Goal: Navigation & Orientation: Find specific page/section

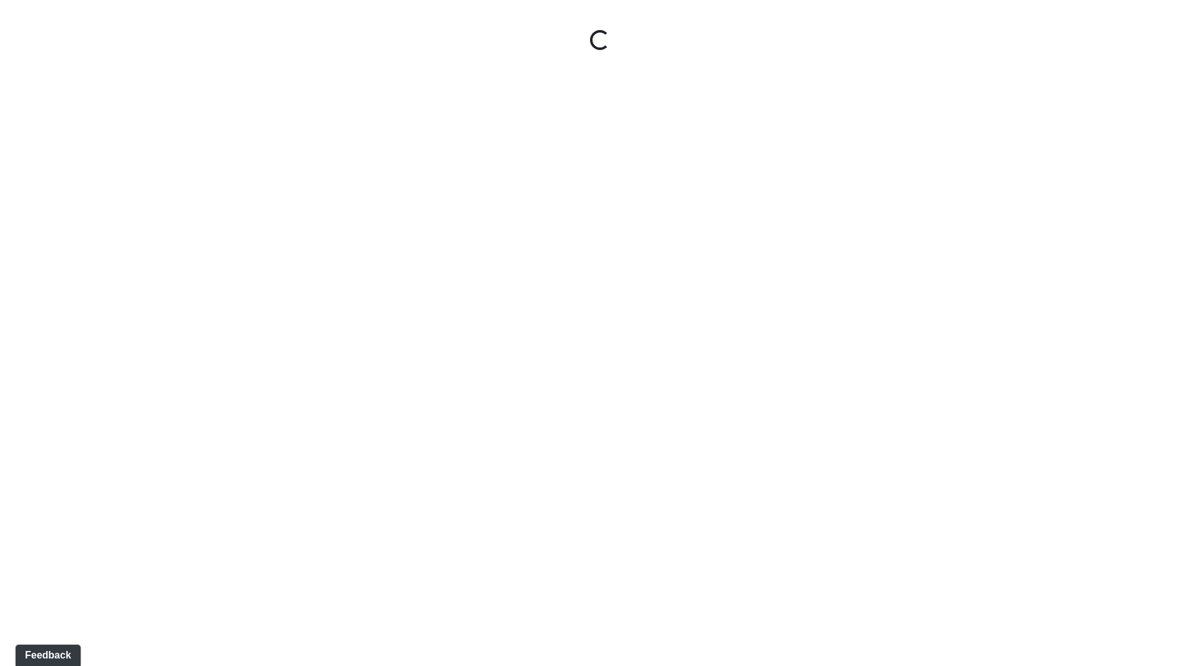
select select "ok5a3DN5DKaykbBBEtg6DG"
select select "wudMmRUKkNcJxyDemVtr2M"
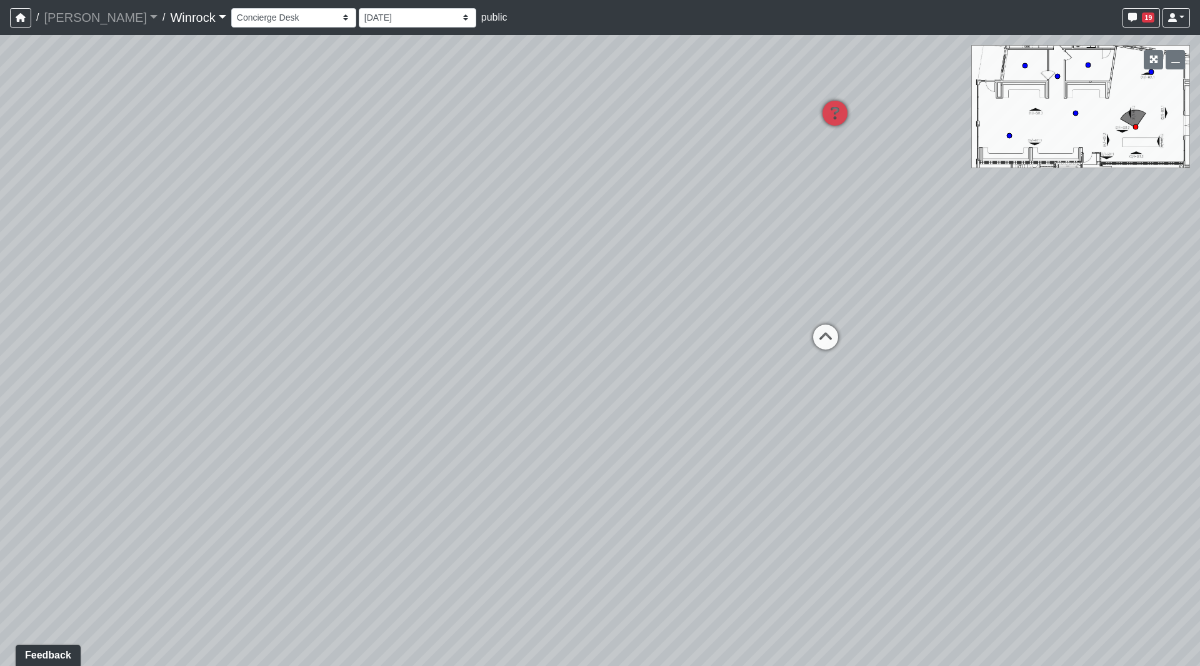
click at [170, 19] on link "Winrock" at bounding box center [198, 17] width 56 height 25
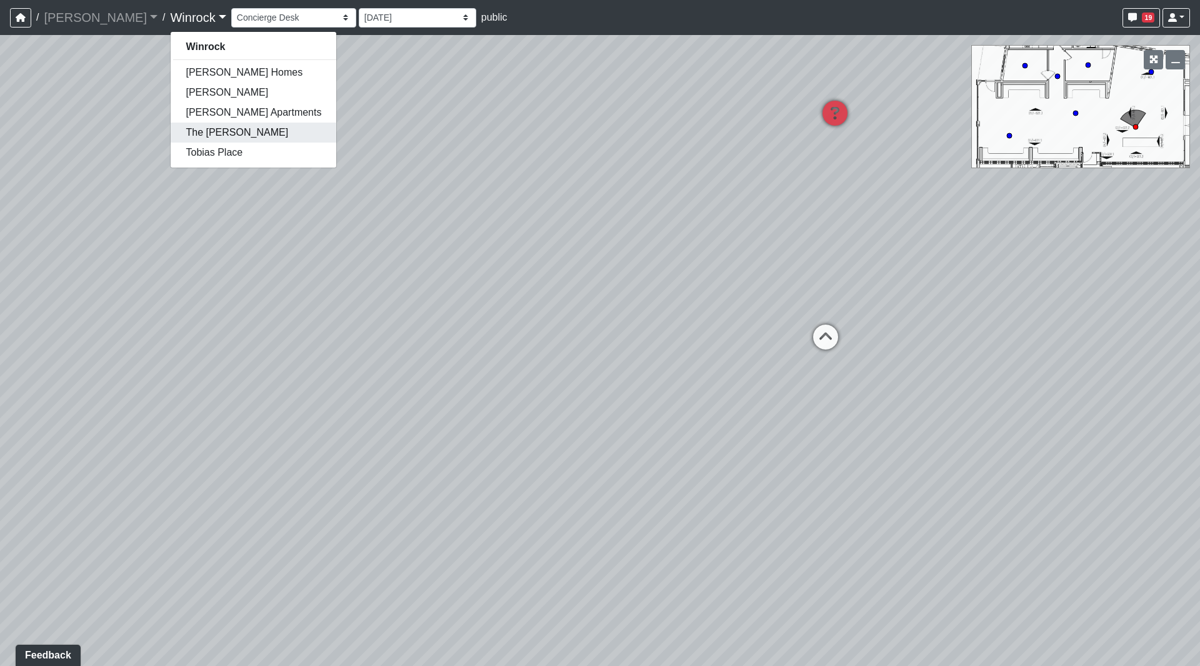
click at [171, 140] on link "The [PERSON_NAME]" at bounding box center [254, 133] width 166 height 20
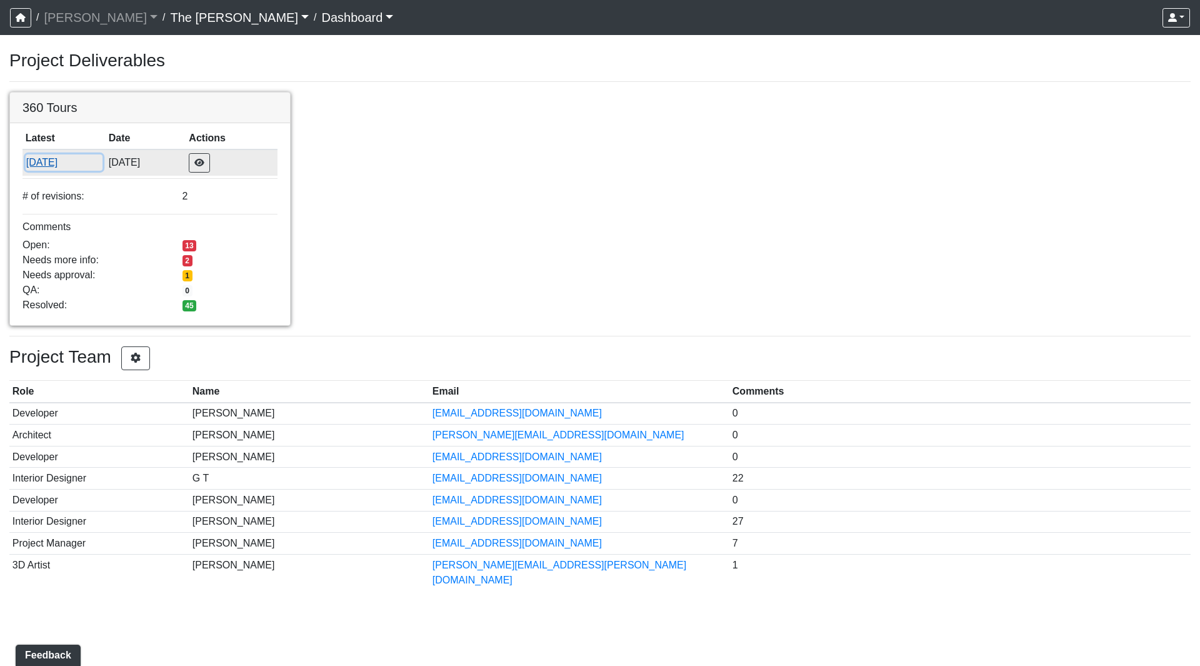
click at [39, 166] on button "[DATE]" at bounding box center [64, 162] width 77 height 16
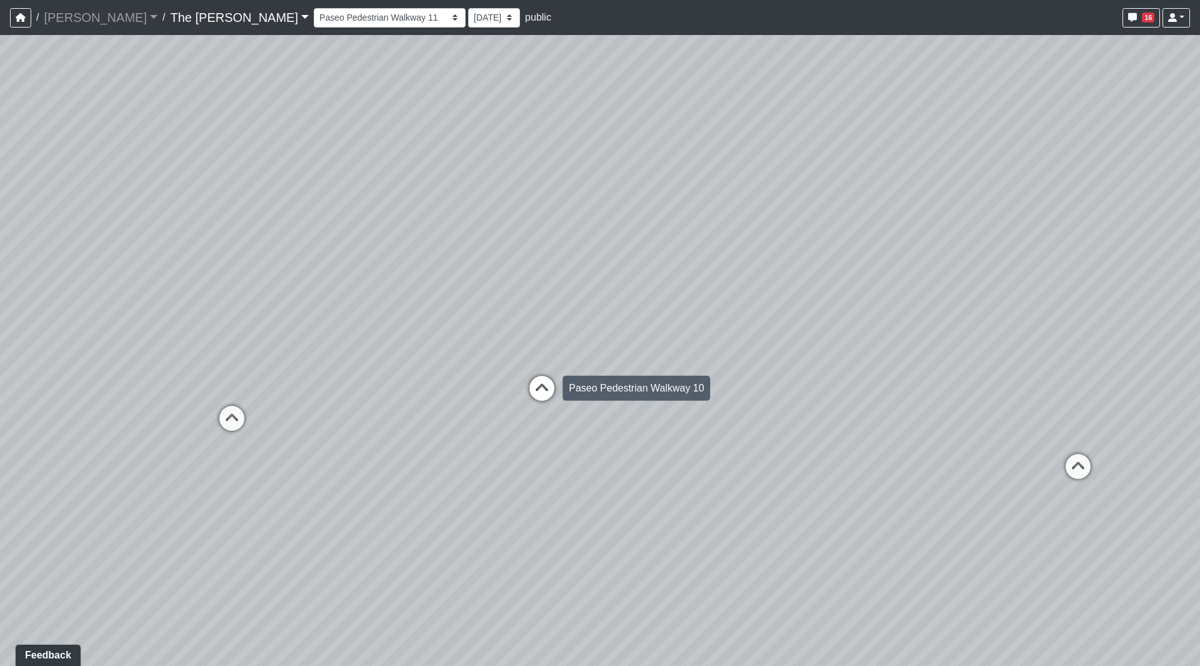
click at [543, 385] on icon at bounding box center [542, 395] width 38 height 38
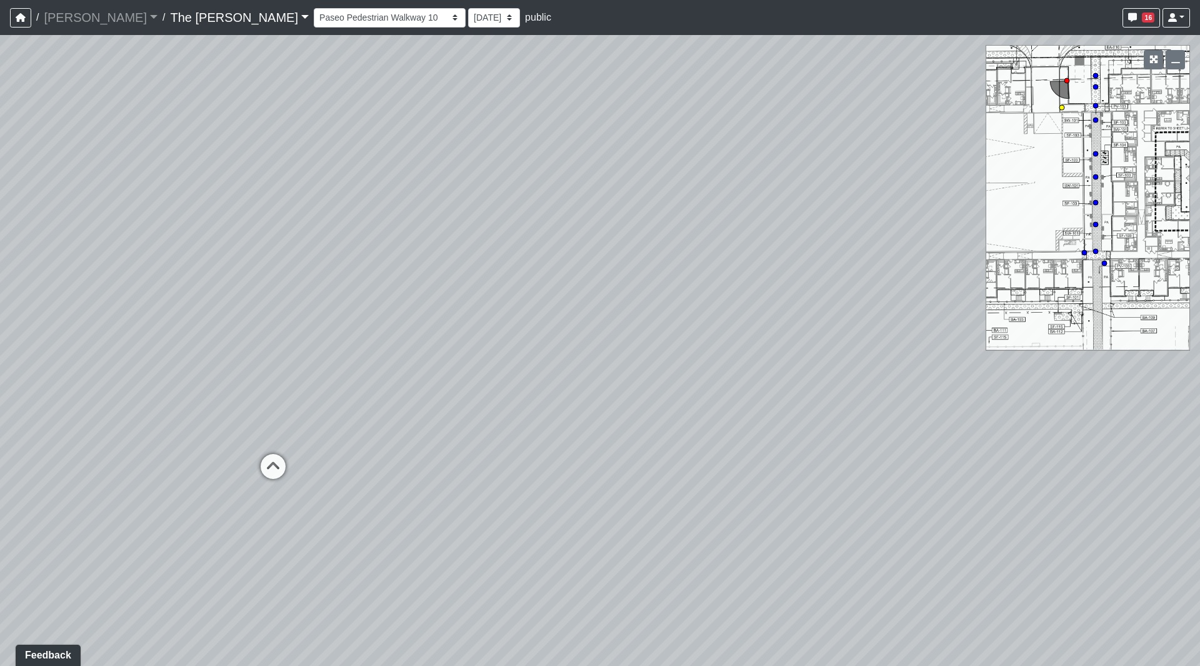
click at [279, 465] on icon at bounding box center [273, 473] width 38 height 38
click at [880, 275] on icon at bounding box center [879, 275] width 38 height 38
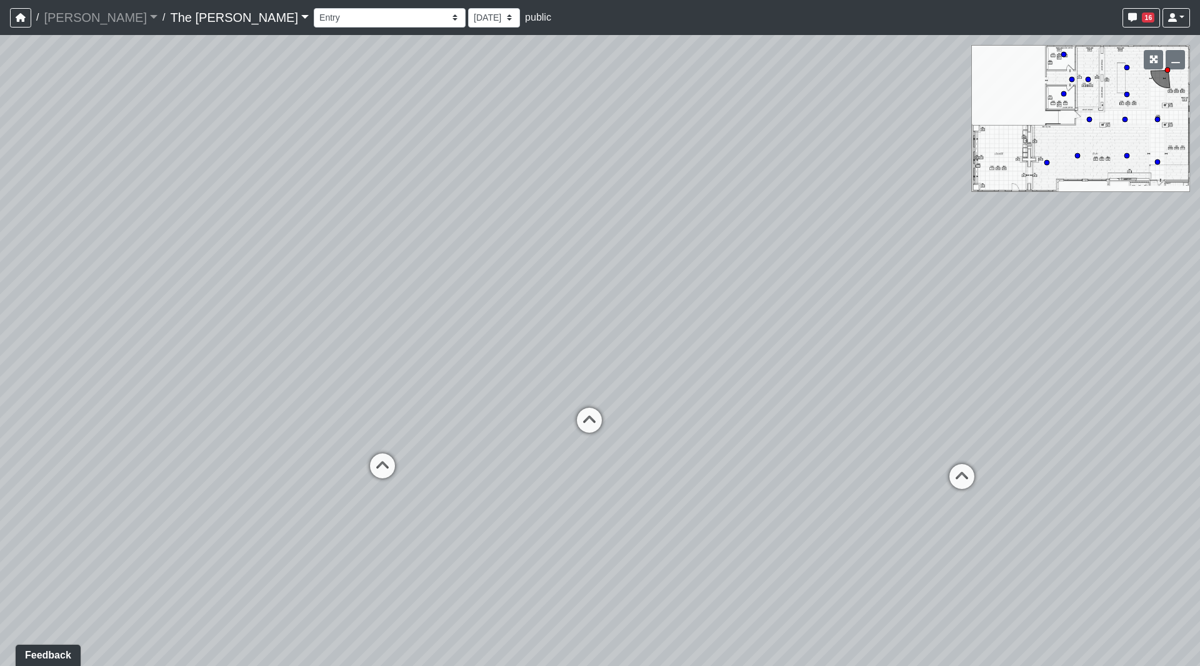
drag, startPoint x: 1109, startPoint y: 154, endPoint x: 1112, endPoint y: 132, distance: 22.0
click at [1109, 134] on div "Loading... Paseo Pedestrian Walkway 9 Loading... Paseo Pedestrian Walkway 10 Lo…" at bounding box center [600, 350] width 1200 height 631
click at [1044, 163] on circle at bounding box center [1046, 162] width 5 height 5
drag, startPoint x: 949, startPoint y: 373, endPoint x: 282, endPoint y: 355, distance: 667.8
click at [281, 356] on div "Loading... Paseo Pedestrian Walkway 9 Loading... Paseo Pedestrian Walkway 10 Lo…" at bounding box center [600, 350] width 1200 height 631
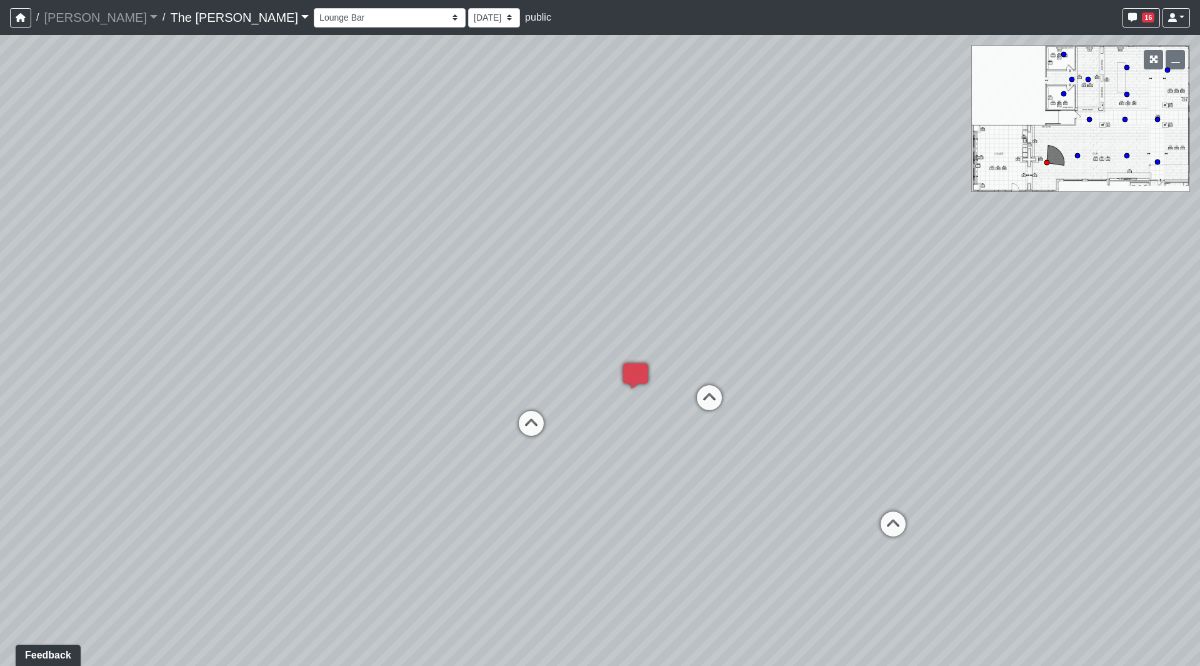
drag, startPoint x: 442, startPoint y: 349, endPoint x: 875, endPoint y: 344, distance: 433.2
click at [836, 345] on div "Loading... Paseo Pedestrian Walkway 9 Loading... Paseo Pedestrian Walkway 10 Lo…" at bounding box center [600, 350] width 1200 height 631
drag, startPoint x: 846, startPoint y: 358, endPoint x: 1087, endPoint y: 357, distance: 240.7
click at [1109, 359] on div "Loading... Paseo Pedestrian Walkway 9 Loading... Paseo Pedestrian Walkway 10 Lo…" at bounding box center [600, 350] width 1200 height 631
drag, startPoint x: 662, startPoint y: 399, endPoint x: 971, endPoint y: 326, distance: 317.8
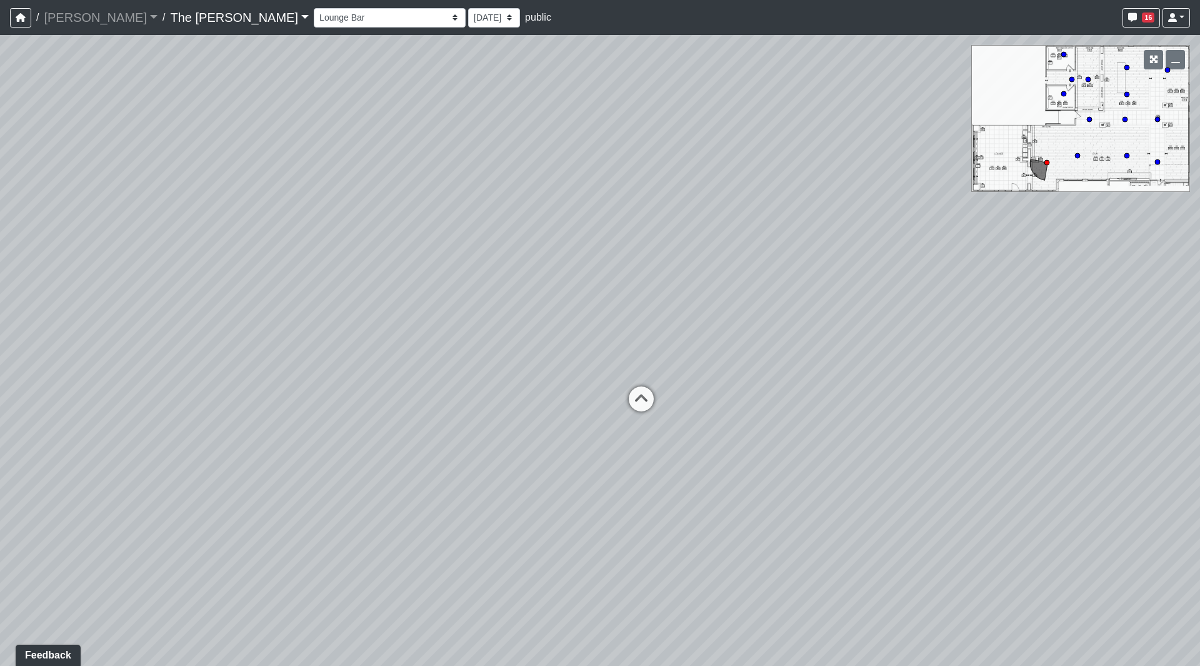
click at [960, 332] on div "Loading... Paseo Pedestrian Walkway 9 Loading... Paseo Pedestrian Walkway 10 Lo…" at bounding box center [600, 350] width 1200 height 631
drag, startPoint x: 1193, startPoint y: 386, endPoint x: 1423, endPoint y: 529, distance: 270.9
click at [1199, 529] on html "/ Ojala Ojala Loading... / The Bonnie The Bonnie Loading... The Bonnie The Bonn…" at bounding box center [600, 333] width 1200 height 666
click at [238, 398] on icon at bounding box center [237, 400] width 38 height 38
click at [469, 504] on icon at bounding box center [465, 507] width 38 height 38
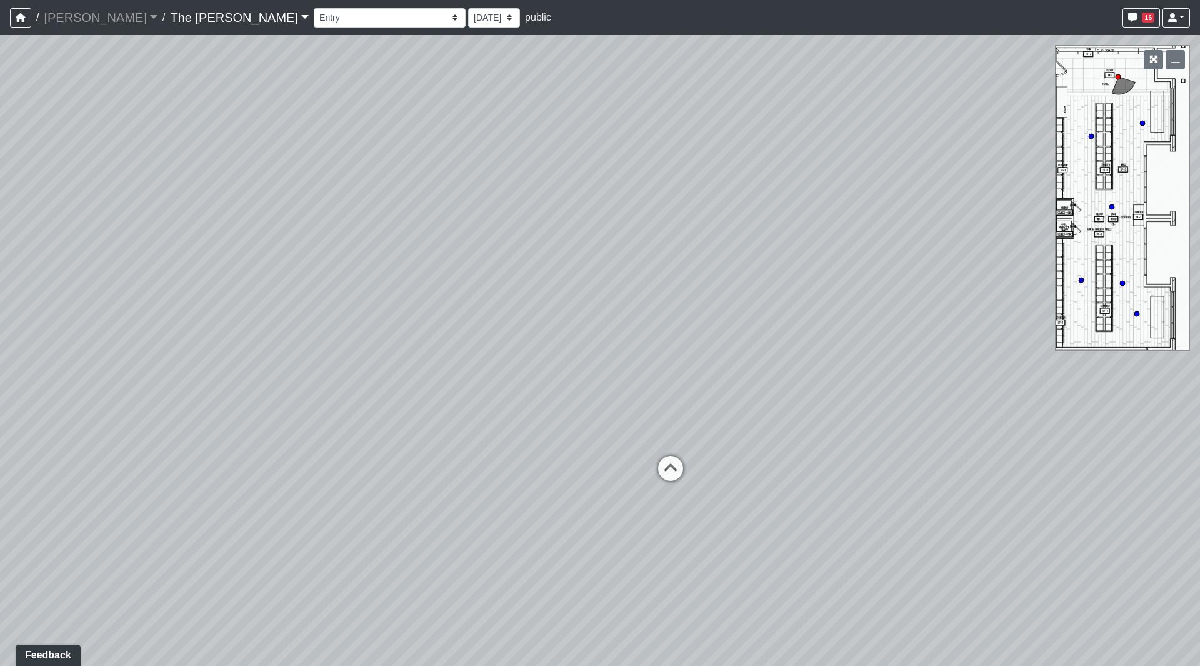
drag, startPoint x: 666, startPoint y: 358, endPoint x: 320, endPoint y: 370, distance: 345.9
click at [321, 370] on div "Loading... Paseo Pedestrian Walkway 9 Loading... Paseo Pedestrian Walkway 10 Lo…" at bounding box center [600, 350] width 1200 height 631
click at [884, 533] on icon at bounding box center [878, 544] width 38 height 38
click at [636, 439] on icon at bounding box center [647, 448] width 38 height 38
click at [1137, 313] on circle at bounding box center [1136, 313] width 5 height 5
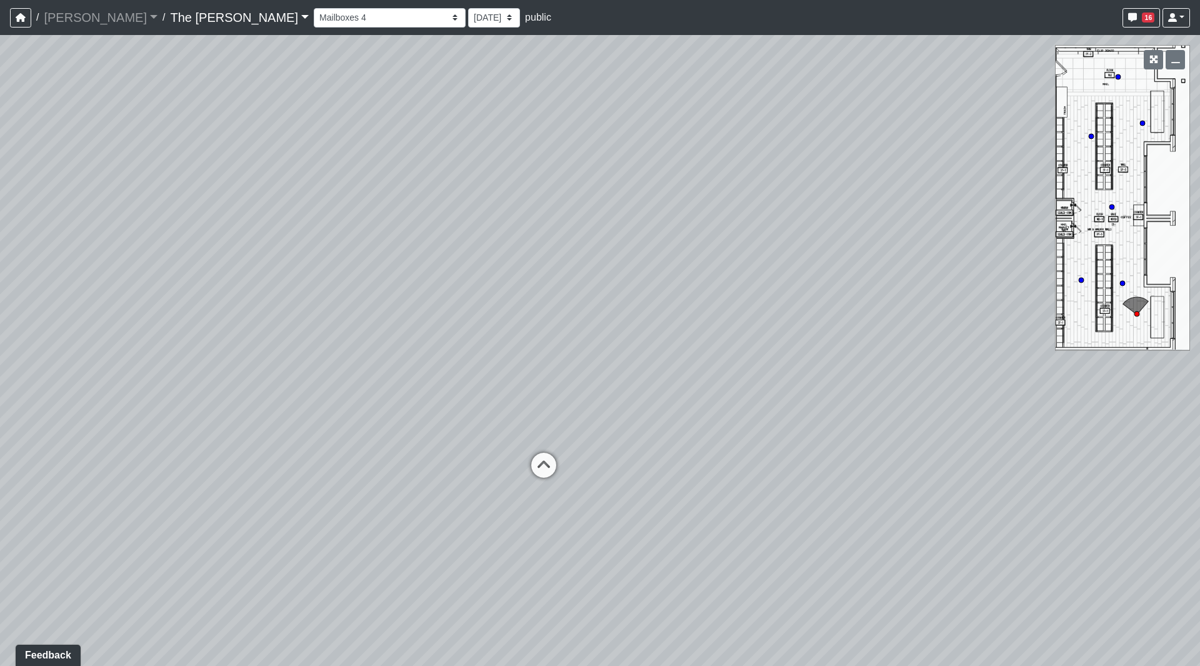
drag, startPoint x: 949, startPoint y: 323, endPoint x: 1024, endPoint y: 324, distance: 75.0
click at [995, 324] on div "Loading... Paseo Pedestrian Walkway 9 Loading... Paseo Pedestrian Walkway 10 Lo…" at bounding box center [600, 350] width 1200 height 631
drag, startPoint x: 941, startPoint y: 306, endPoint x: 672, endPoint y: 283, distance: 270.4
click at [665, 286] on div "Loading... Paseo Pedestrian Walkway 9 Loading... Paseo Pedestrian Walkway 10 Lo…" at bounding box center [600, 350] width 1200 height 631
click at [1118, 78] on circle at bounding box center [1118, 76] width 5 height 5
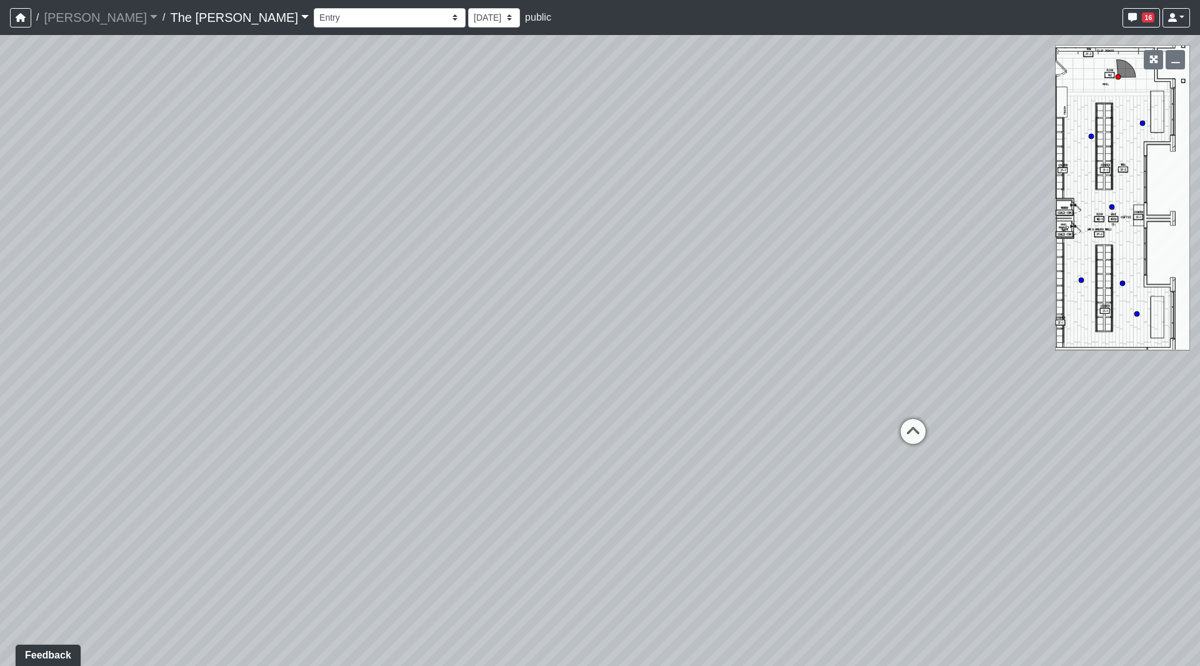
drag, startPoint x: 761, startPoint y: 324, endPoint x: 1366, endPoint y: 366, distance: 605.8
click at [1199, 366] on html "/ Ojala Ojala Loading... / The Bonnie The Bonnie Loading... The Bonnie The Bonn…" at bounding box center [600, 333] width 1200 height 666
drag, startPoint x: 658, startPoint y: 351, endPoint x: 777, endPoint y: 321, distance: 122.5
click at [1189, 278] on div "Loading... Paseo Pedestrian Walkway 9 Loading... Paseo Pedestrian Walkway 10 Lo…" at bounding box center [600, 350] width 1200 height 631
click at [504, 446] on icon at bounding box center [510, 453] width 38 height 38
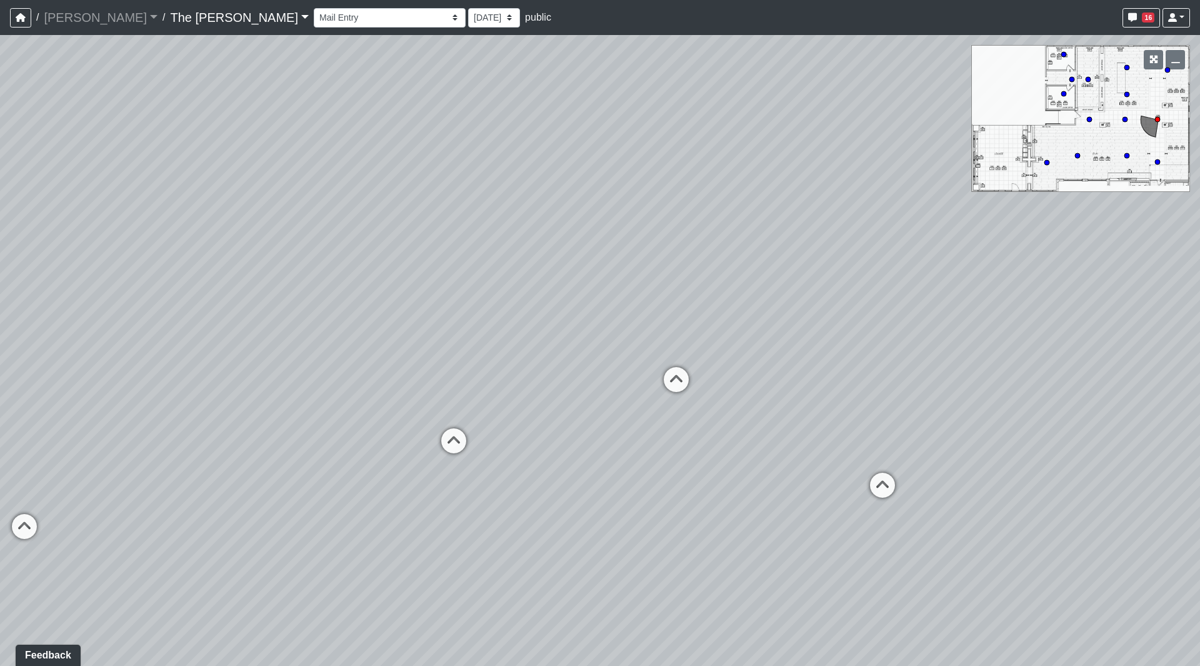
drag, startPoint x: 604, startPoint y: 382, endPoint x: 1027, endPoint y: 356, distance: 423.9
click at [1027, 356] on div "Loading... Paseo Pedestrian Walkway 9 Loading... Paseo Pedestrian Walkway 10 Lo…" at bounding box center [600, 350] width 1200 height 631
click at [171, 479] on icon at bounding box center [175, 497] width 38 height 38
click at [172, 274] on div "Loading... Paseo Pedestrian Walkway 9 Loading... Paseo Pedestrian Walkway 10 Lo…" at bounding box center [600, 350] width 1200 height 631
drag, startPoint x: 182, startPoint y: 283, endPoint x: 171, endPoint y: 289, distance: 12.9
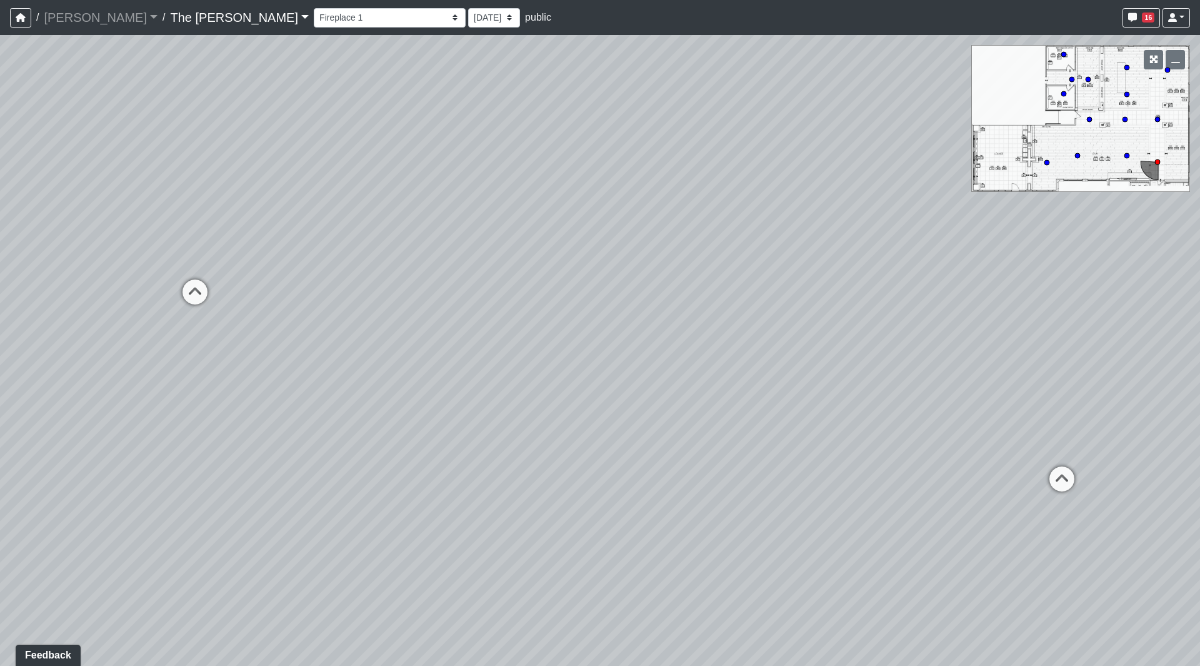
click at [184, 284] on icon at bounding box center [195, 298] width 38 height 38
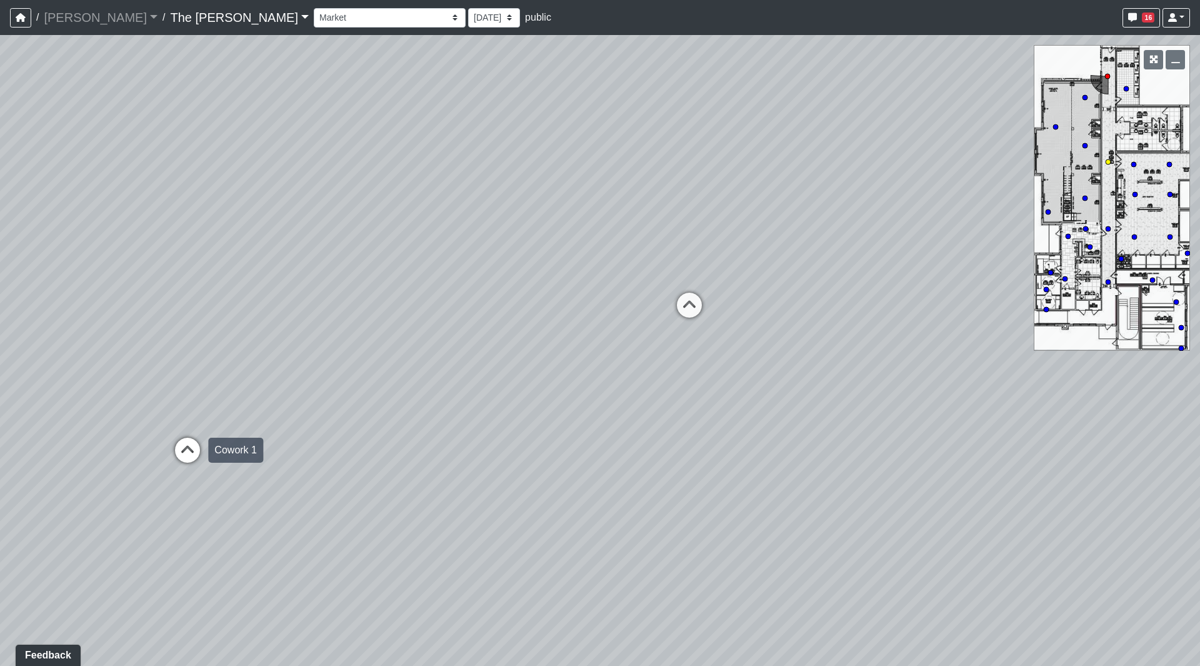
click at [193, 456] on icon at bounding box center [188, 457] width 38 height 38
click at [183, 443] on icon at bounding box center [180, 442] width 38 height 38
click at [691, 321] on icon at bounding box center [678, 327] width 38 height 38
drag, startPoint x: 757, startPoint y: 539, endPoint x: 776, endPoint y: 536, distance: 19.0
click at [760, 538] on icon at bounding box center [765, 545] width 38 height 38
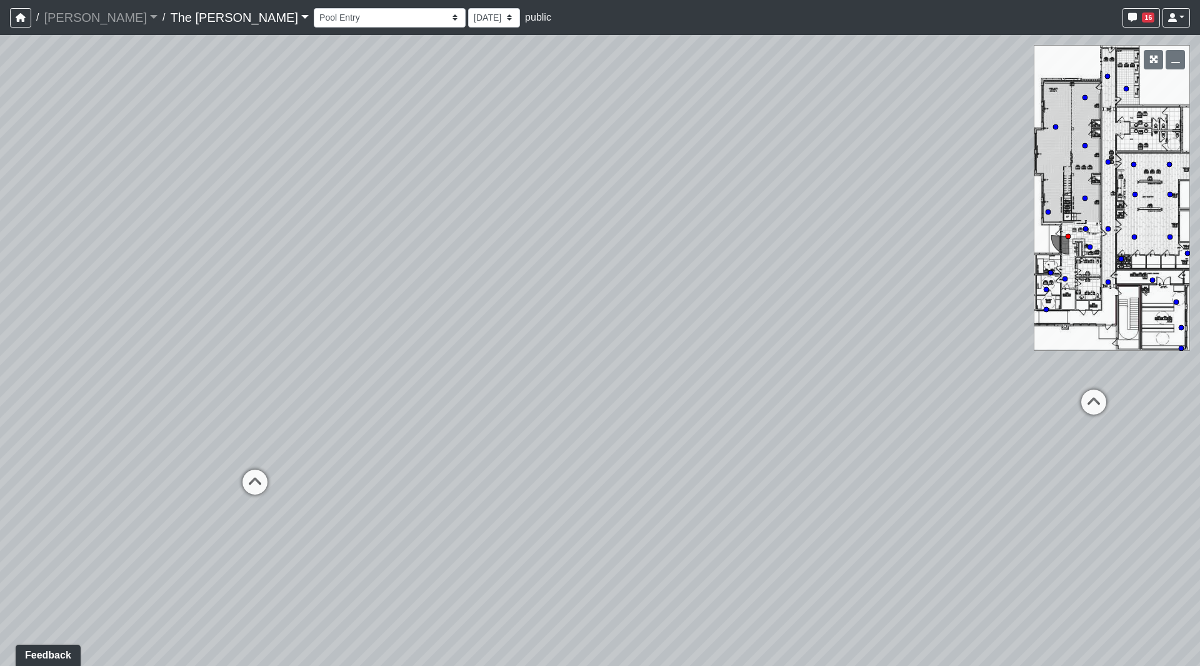
drag, startPoint x: 929, startPoint y: 383, endPoint x: 684, endPoint y: 389, distance: 245.7
click at [683, 389] on div "Loading... Paseo Pedestrian Walkway 9 Loading... Paseo Pedestrian Walkway 10 Lo…" at bounding box center [600, 350] width 1200 height 631
click at [818, 384] on icon at bounding box center [814, 392] width 38 height 38
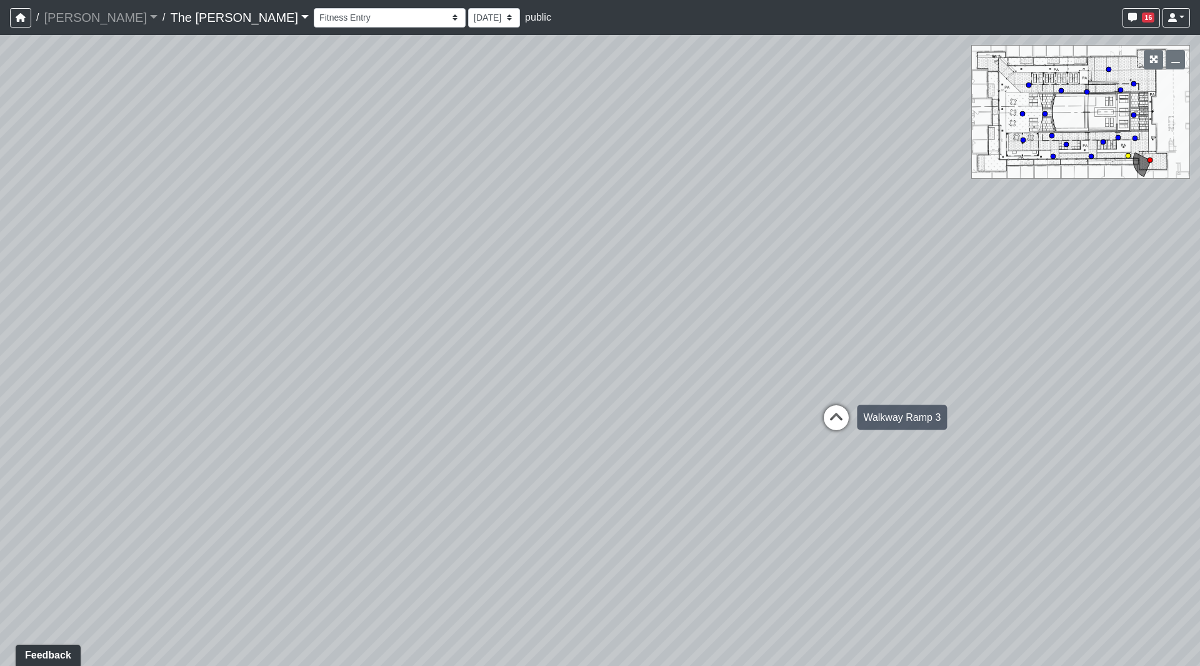
click at [841, 409] on icon at bounding box center [837, 424] width 38 height 38
click at [746, 411] on icon at bounding box center [742, 412] width 38 height 38
drag, startPoint x: 1011, startPoint y: 351, endPoint x: 578, endPoint y: 337, distance: 433.4
click at [631, 338] on div "Loading... Paseo Pedestrian Walkway 9 Loading... Paseo Pedestrian Walkway 10 Lo…" at bounding box center [600, 350] width 1200 height 631
click at [474, 389] on icon at bounding box center [477, 397] width 38 height 38
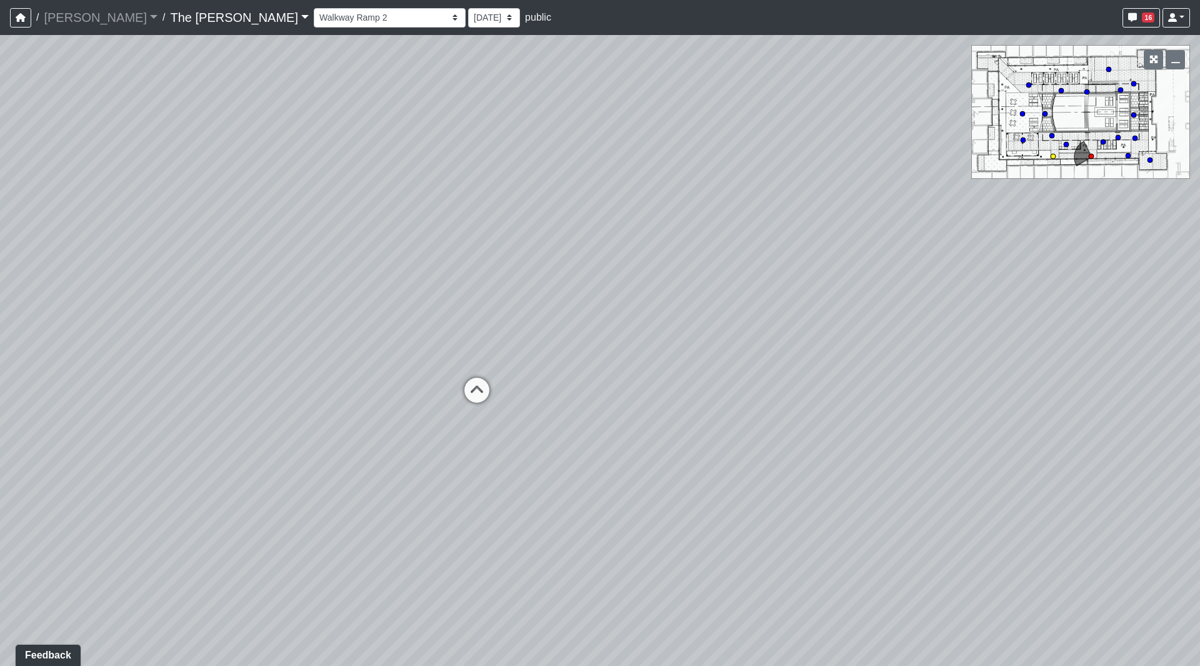
select select "6fqT69ioUpqRUqH5oYPpab"
drag, startPoint x: 744, startPoint y: 333, endPoint x: 134, endPoint y: 364, distance: 610.2
click at [134, 364] on div "Loading... Paseo Pedestrian Walkway 9 Loading... Paseo Pedestrian Walkway 10 Lo…" at bounding box center [600, 350] width 1200 height 631
drag, startPoint x: 271, startPoint y: 347, endPoint x: 967, endPoint y: 359, distance: 695.8
click at [967, 359] on div "Loading... Paseo Pedestrian Walkway 9 Loading... Paseo Pedestrian Walkway 10 Lo…" at bounding box center [600, 350] width 1200 height 631
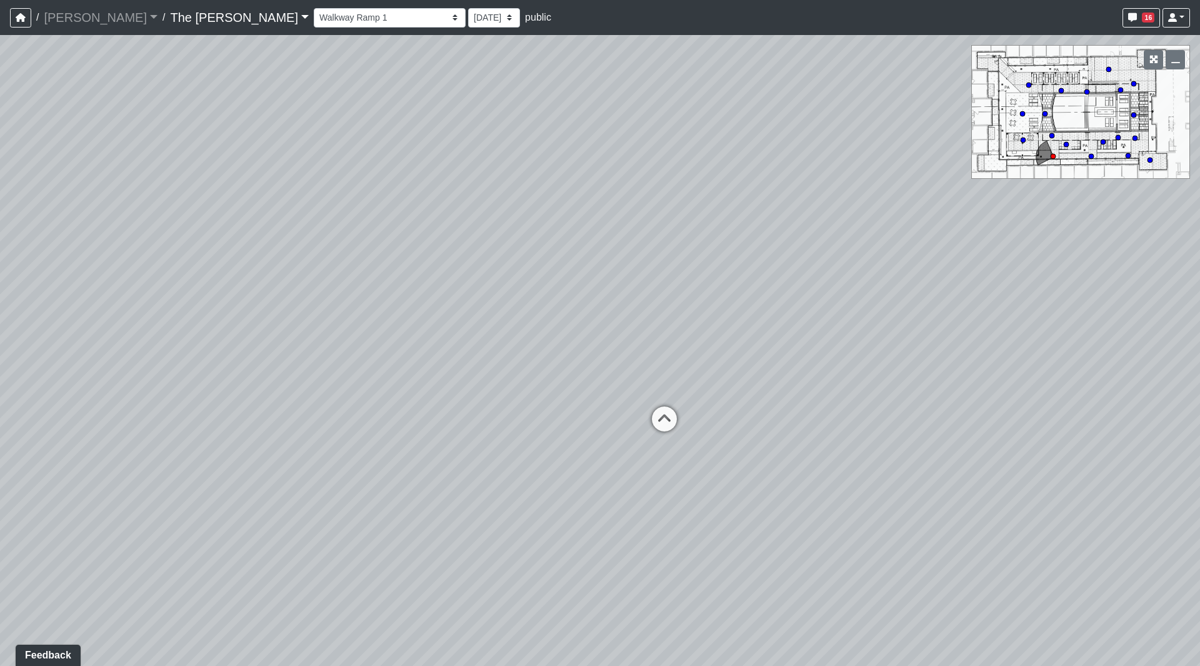
drag, startPoint x: 943, startPoint y: 386, endPoint x: 263, endPoint y: 385, distance: 680.7
click at [277, 386] on div "Loading... Paseo Pedestrian Walkway 9 Loading... Paseo Pedestrian Walkway 10 Lo…" at bounding box center [600, 350] width 1200 height 631
drag, startPoint x: 484, startPoint y: 324, endPoint x: 411, endPoint y: 350, distance: 77.7
click at [411, 350] on div "Loading... Paseo Pedestrian Walkway 9 Loading... Paseo Pedestrian Walkway 10 Lo…" at bounding box center [600, 350] width 1200 height 631
drag, startPoint x: 358, startPoint y: 366, endPoint x: 687, endPoint y: 394, distance: 330.0
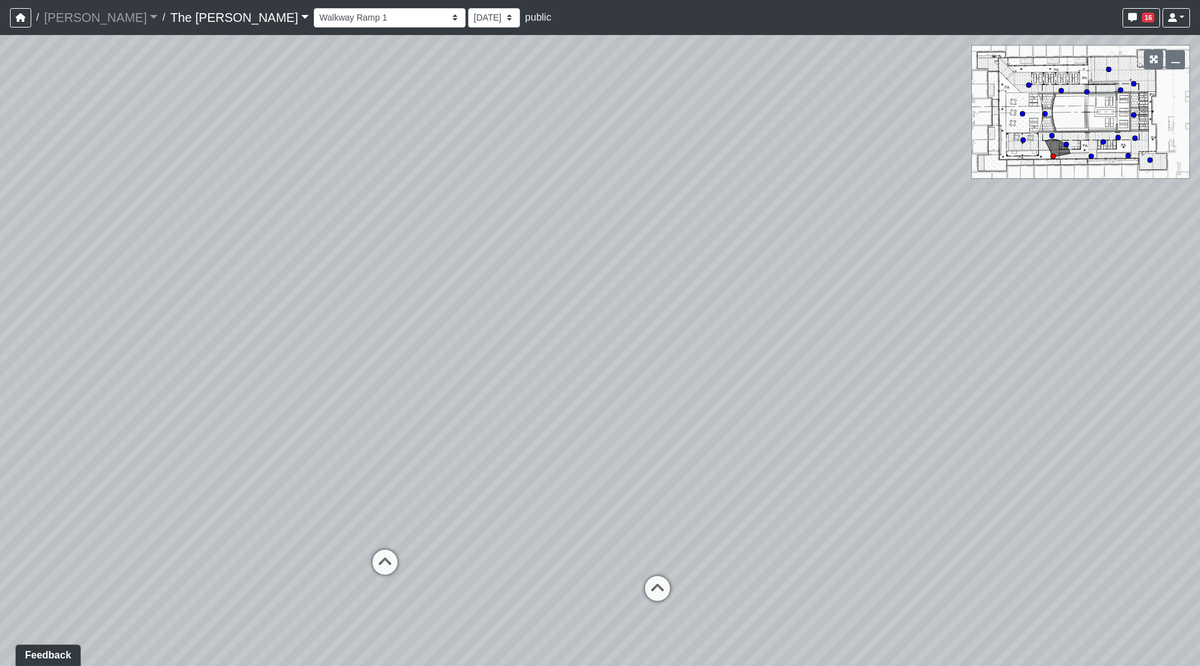
click at [687, 394] on div "Loading... Paseo Pedestrian Walkway 9 Loading... Paseo Pedestrian Walkway 10 Lo…" at bounding box center [600, 350] width 1200 height 631
drag, startPoint x: 396, startPoint y: 366, endPoint x: 174, endPoint y: 360, distance: 222.0
click at [171, 360] on div "Loading... Paseo Pedestrian Walkway 9 Loading... Paseo Pedestrian Walkway 10 Lo…" at bounding box center [600, 350] width 1200 height 631
